Goal: Task Accomplishment & Management: Manage account settings

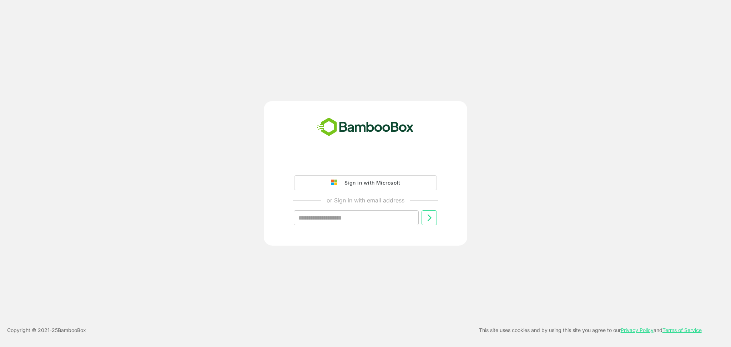
click at [595, 166] on div "Sign in with Microsoft or Sign in with email address ​ Copyright © 2021- 25 Bam…" at bounding box center [365, 173] width 731 height 347
click at [607, 80] on div "Sign in with Microsoft or Sign in with email address ​ Copyright © 2021- 25 Bam…" at bounding box center [365, 173] width 731 height 347
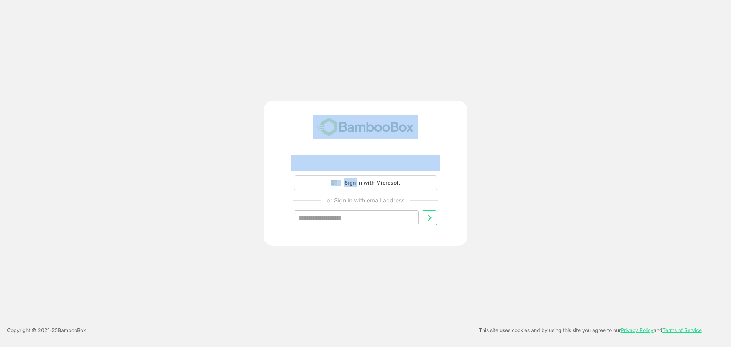
click at [607, 80] on div "Sign in with Microsoft or Sign in with email address ​ Copyright © 2021- 25 Bam…" at bounding box center [365, 173] width 731 height 347
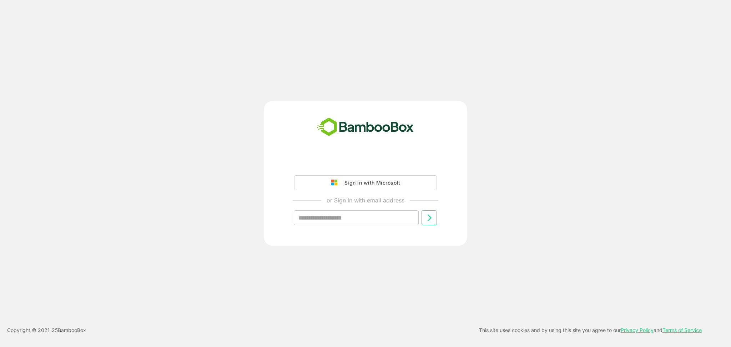
click at [516, 166] on div "Sign in with Microsoft or Sign in with email address ​" at bounding box center [365, 173] width 585 height 145
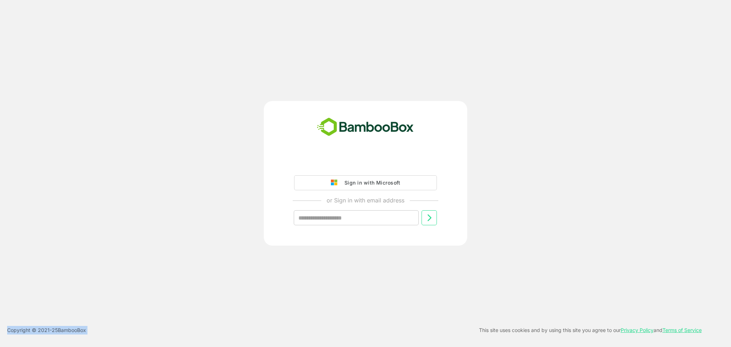
click at [516, 166] on div "Sign in with Microsoft or Sign in with email address ​" at bounding box center [365, 173] width 585 height 145
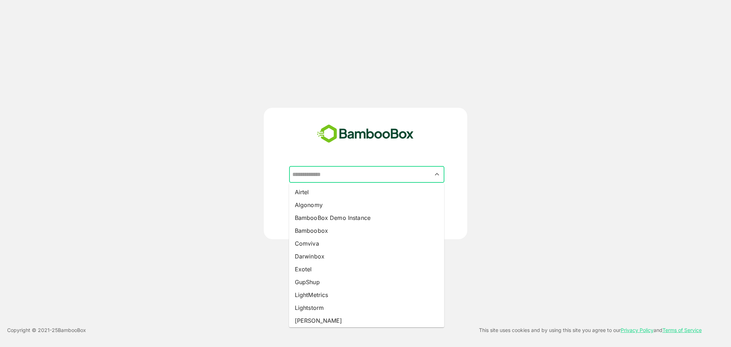
click at [340, 166] on input "text" at bounding box center [367, 175] width 152 height 14
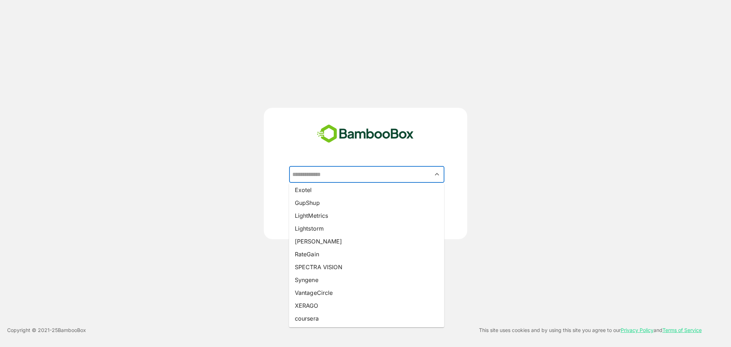
click at [336, 166] on li "[PERSON_NAME]" at bounding box center [366, 241] width 155 height 13
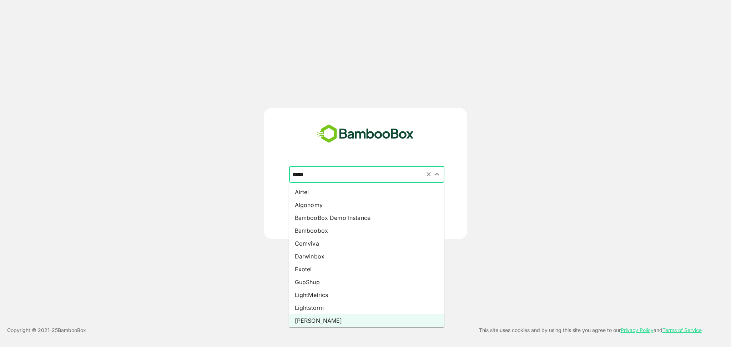
click at [345, 166] on input "*****" at bounding box center [367, 175] width 152 height 14
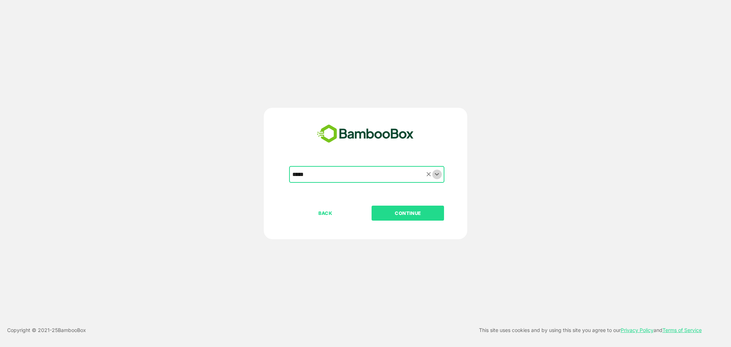
click at [438, 166] on icon "Open" at bounding box center [437, 174] width 9 height 9
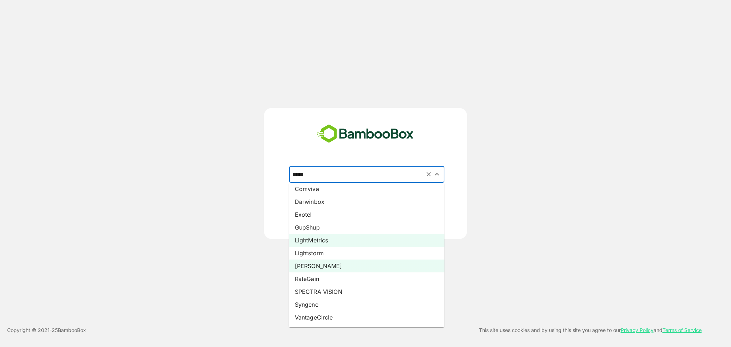
scroll to position [55, 0]
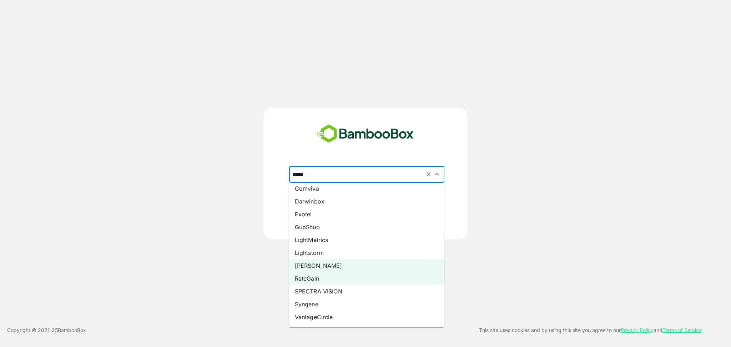
click at [362, 166] on li "RateGain" at bounding box center [366, 278] width 155 height 13
type input "********"
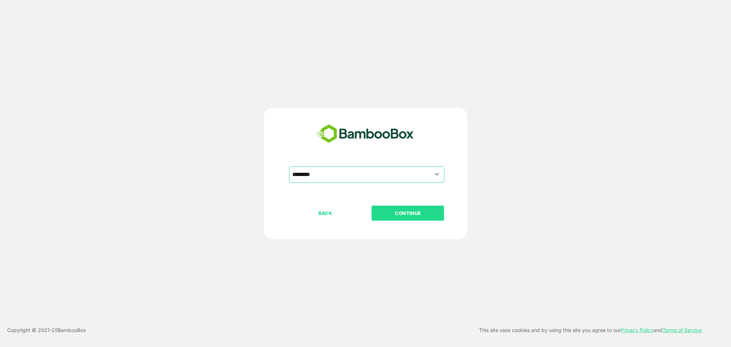
click at [410, 166] on p "CONTINUE" at bounding box center [407, 213] width 71 height 8
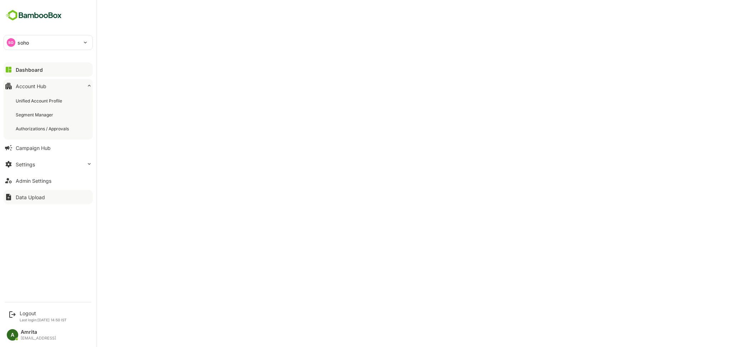
click at [27, 166] on div "Data Upload" at bounding box center [30, 197] width 29 height 6
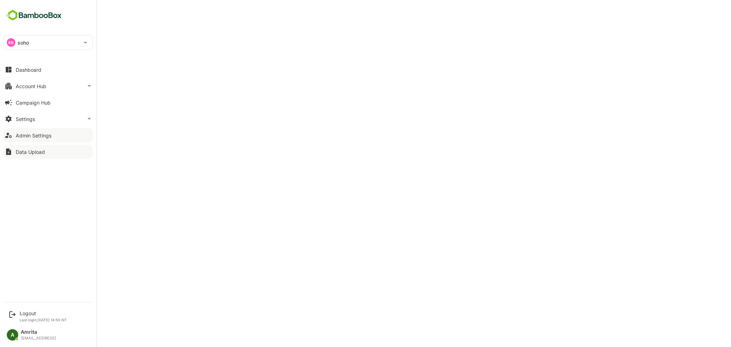
click at [17, 133] on div "Admin Settings" at bounding box center [34, 135] width 36 height 6
click at [62, 116] on button "Settings" at bounding box center [48, 119] width 89 height 14
click at [27, 166] on div "Logout" at bounding box center [43, 313] width 47 height 6
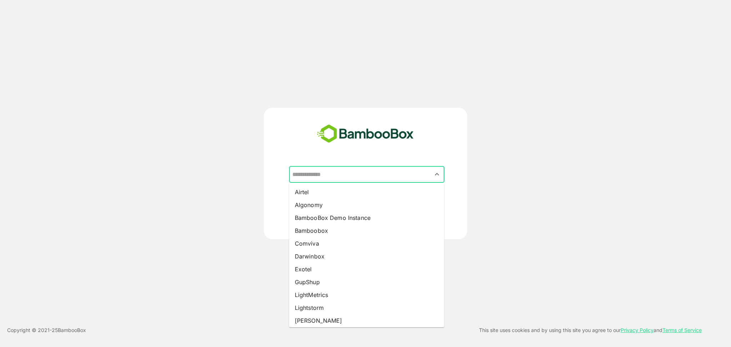
click at [375, 166] on input "text" at bounding box center [367, 175] width 152 height 14
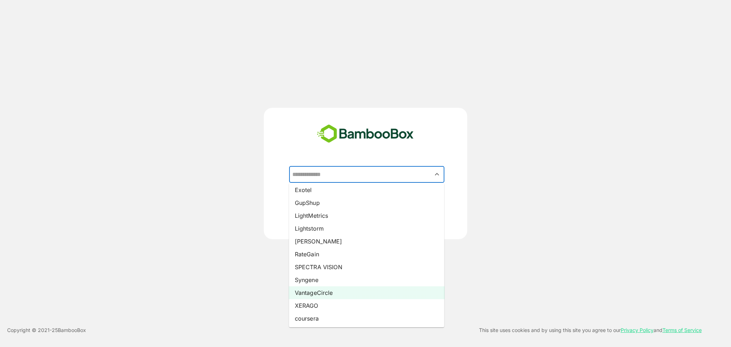
click at [338, 166] on li "VantageCircle" at bounding box center [366, 292] width 155 height 13
type input "**********"
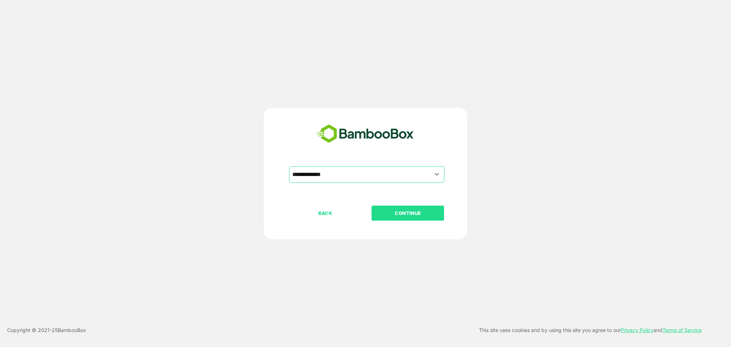
click at [400, 166] on button "CONTINUE" at bounding box center [408, 213] width 72 height 15
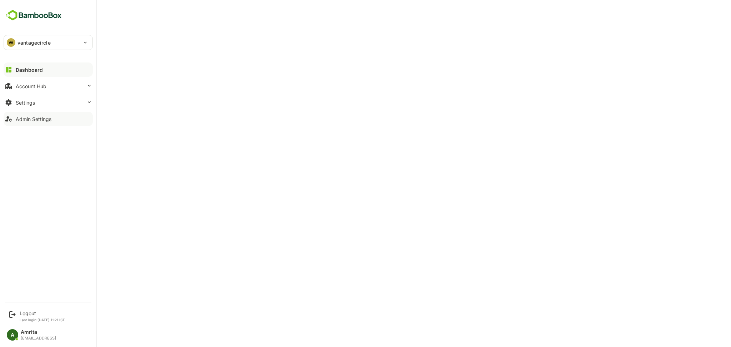
click at [41, 122] on button "Admin Settings" at bounding box center [48, 119] width 89 height 14
click at [24, 166] on div "Logout" at bounding box center [42, 313] width 45 height 6
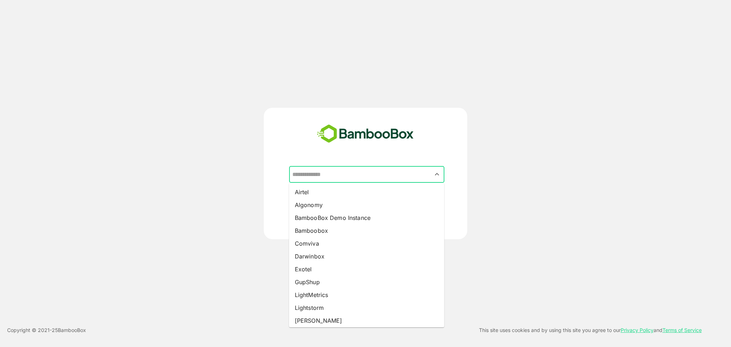
click at [346, 166] on input "text" at bounding box center [367, 175] width 152 height 14
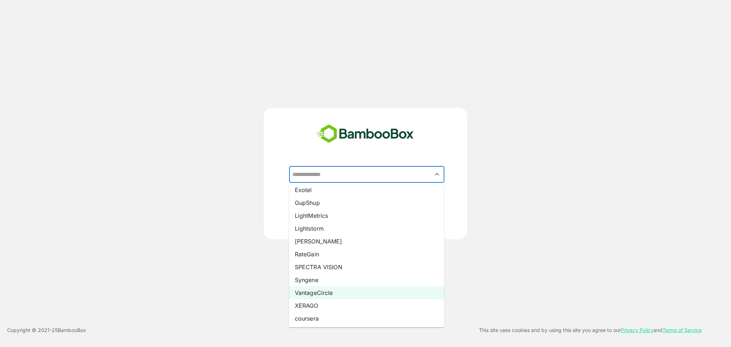
click at [348, 166] on li "VantageCircle" at bounding box center [366, 292] width 155 height 13
type input "**********"
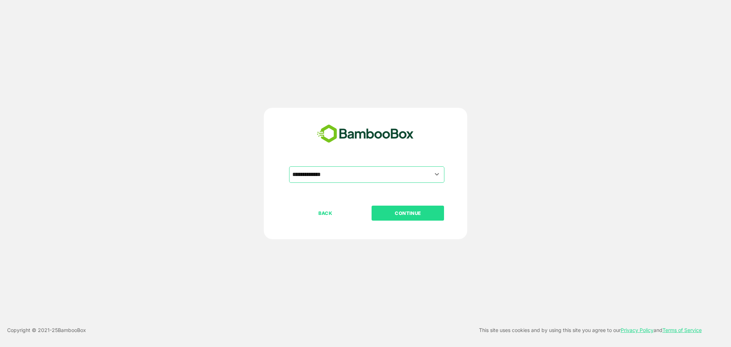
click at [410, 166] on p "CONTINUE" at bounding box center [407, 213] width 71 height 8
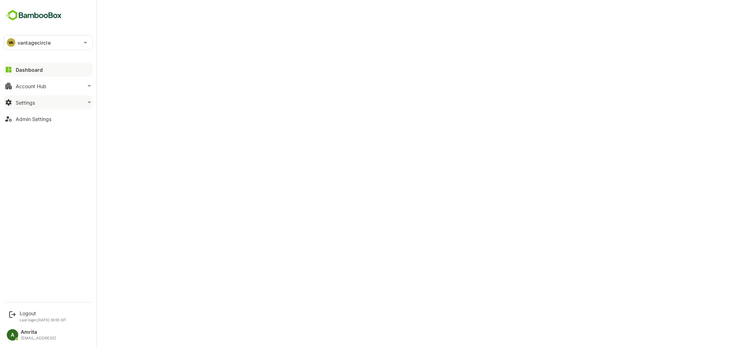
click at [25, 107] on button "Settings" at bounding box center [48, 102] width 89 height 14
click at [38, 120] on div "Admin Settings" at bounding box center [34, 119] width 36 height 6
click at [29, 89] on button "Account Hub" at bounding box center [48, 86] width 89 height 14
click at [24, 166] on div "Logout" at bounding box center [43, 313] width 47 height 6
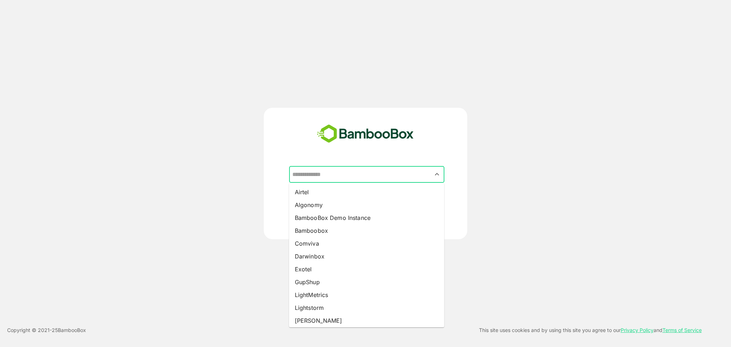
click at [356, 166] on input "text" at bounding box center [367, 175] width 152 height 14
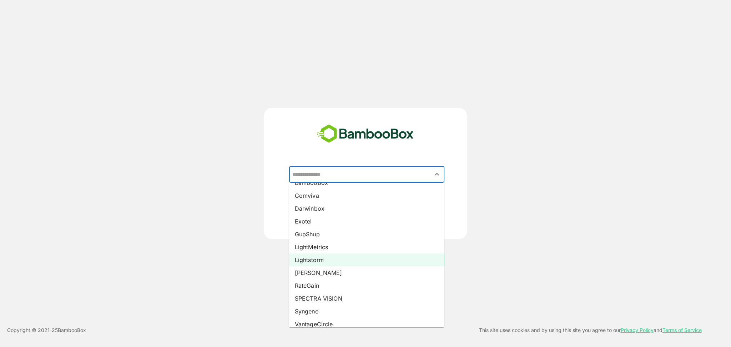
scroll to position [49, 0]
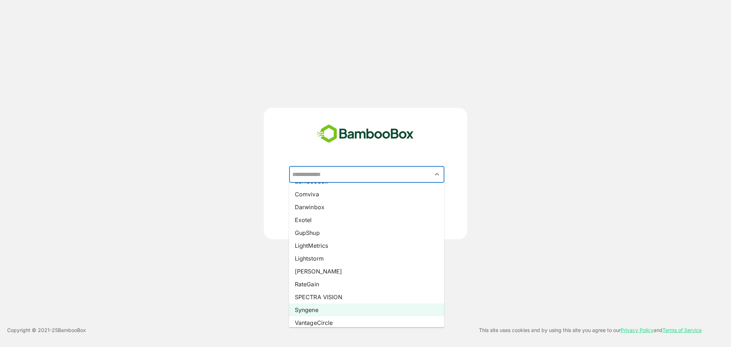
click at [329, 166] on li "Syngene" at bounding box center [366, 309] width 155 height 13
type input "*******"
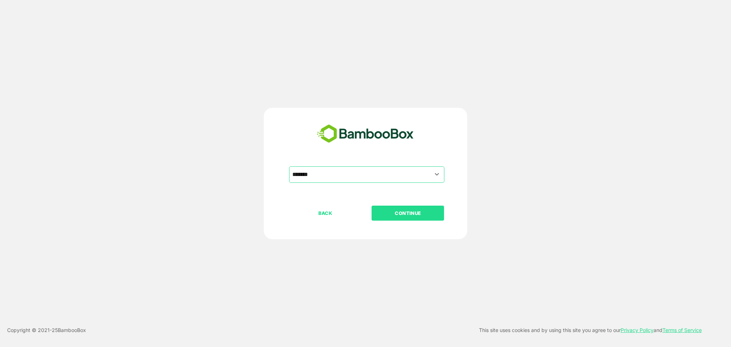
click at [400, 166] on button "CONTINUE" at bounding box center [408, 213] width 72 height 15
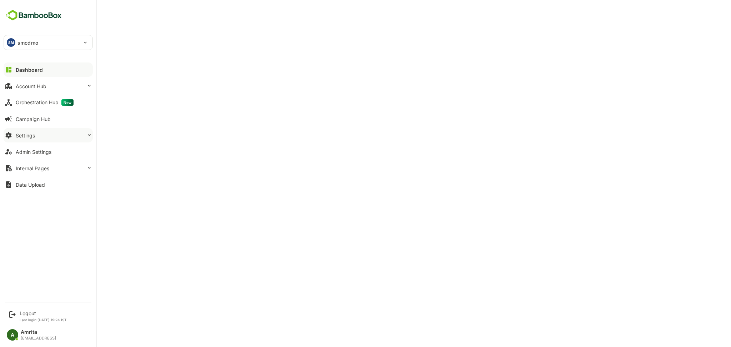
click at [37, 138] on button "Settings" at bounding box center [48, 135] width 89 height 14
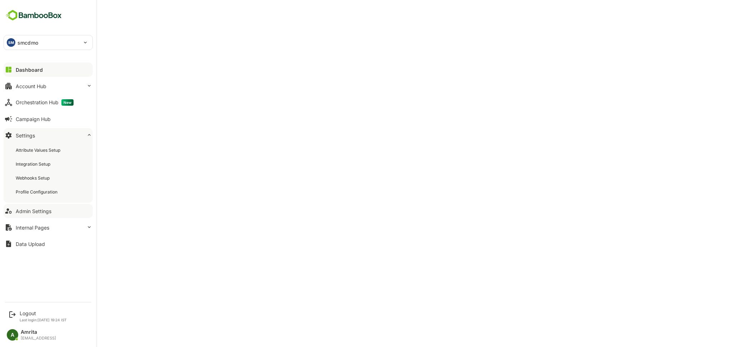
click at [35, 166] on div "Admin Settings" at bounding box center [34, 211] width 36 height 6
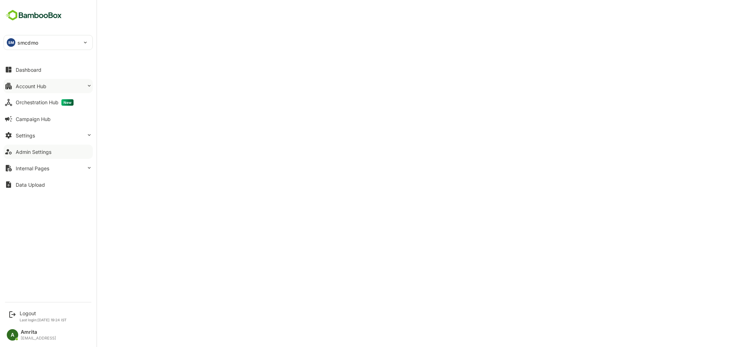
click at [13, 89] on button "Account Hub" at bounding box center [48, 86] width 89 height 14
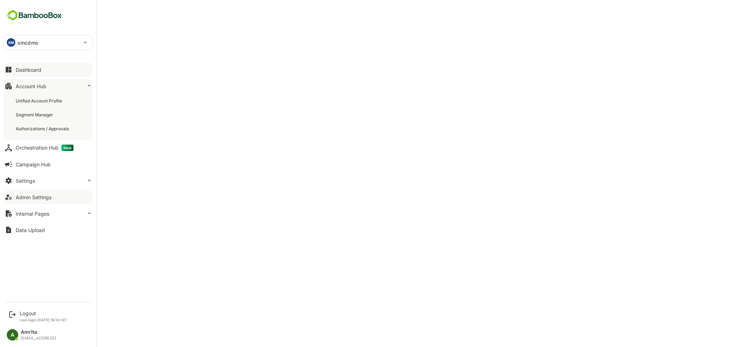
click at [18, 70] on div "Dashboard" at bounding box center [29, 70] width 26 height 6
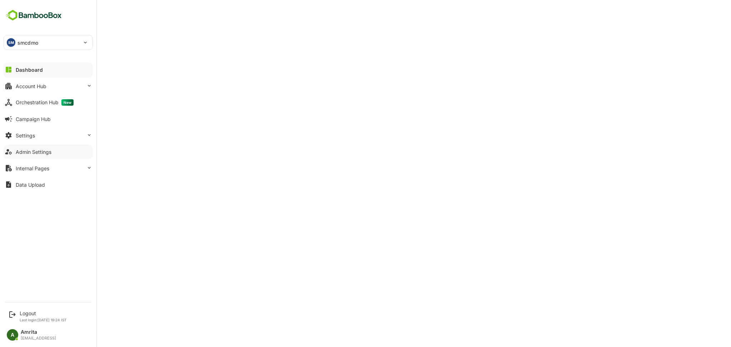
click at [32, 151] on div "Admin Settings" at bounding box center [34, 152] width 36 height 6
click at [25, 166] on div "Logout" at bounding box center [43, 313] width 47 height 6
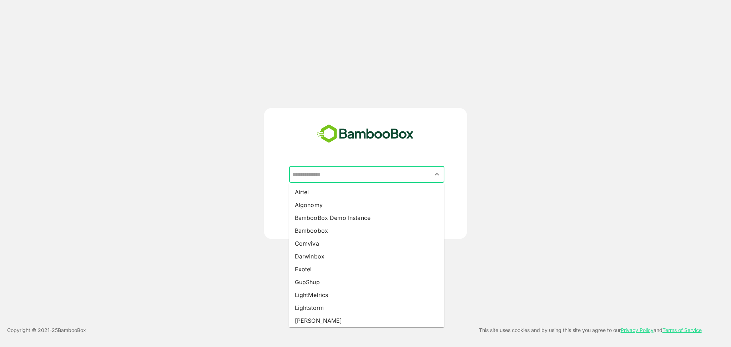
click at [343, 173] on input "text" at bounding box center [367, 175] width 152 height 14
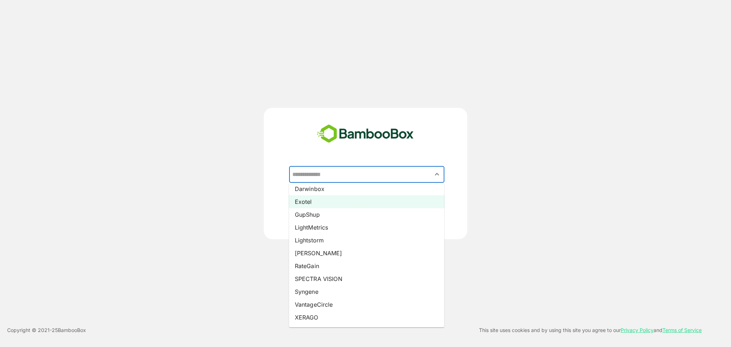
scroll to position [79, 0]
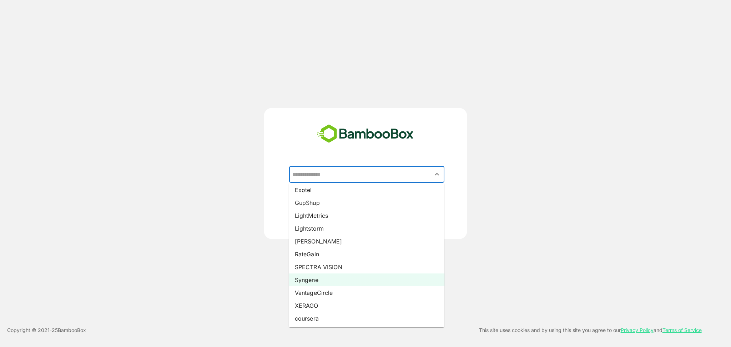
click at [323, 282] on li "Syngene" at bounding box center [366, 279] width 155 height 13
type input "*******"
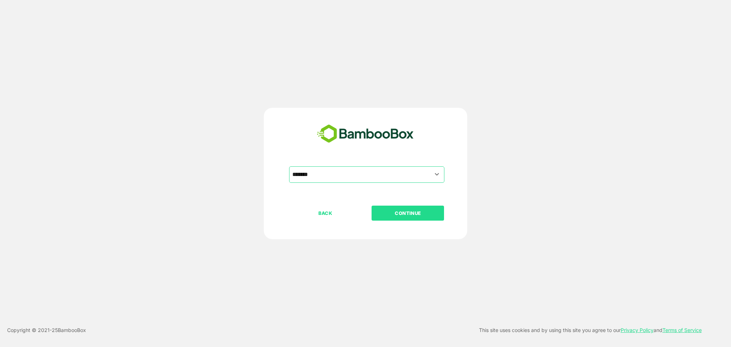
click at [397, 216] on p "CONTINUE" at bounding box center [407, 213] width 71 height 8
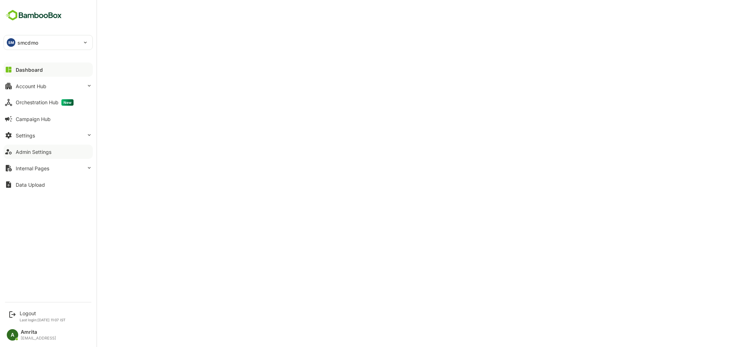
click at [41, 153] on div "Admin Settings" at bounding box center [34, 152] width 36 height 6
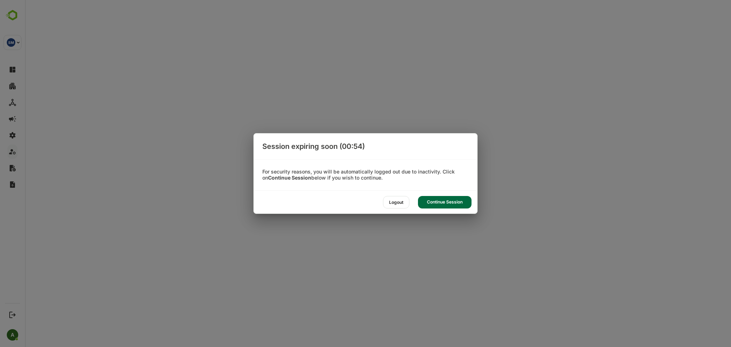
click at [442, 200] on div "Continue Session" at bounding box center [445, 202] width 54 height 12
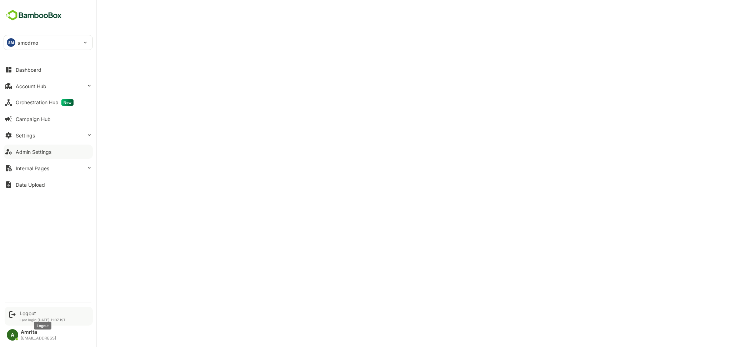
click at [20, 314] on div "Logout" at bounding box center [43, 313] width 46 height 6
